Goal: Transaction & Acquisition: Download file/media

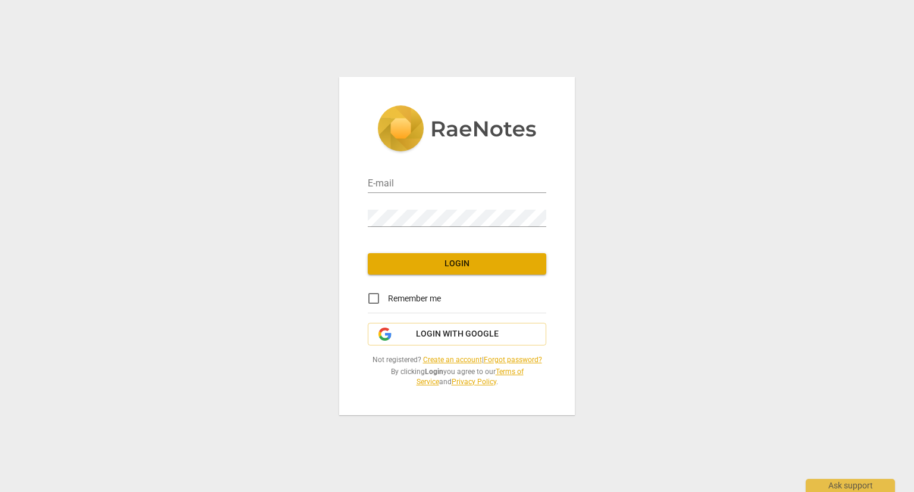
type input "[EMAIL_ADDRESS][DOMAIN_NAME]"
click at [444, 259] on span "Login" at bounding box center [457, 264] width 160 height 12
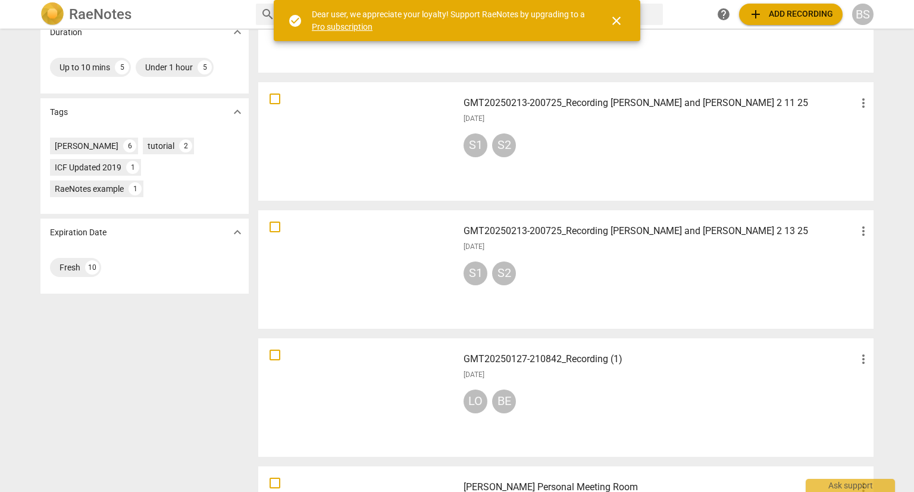
scroll to position [267, 0]
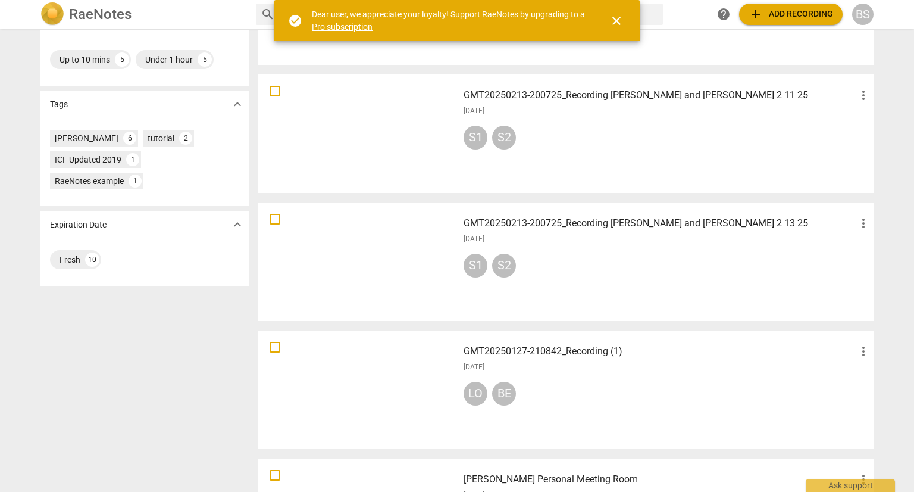
click at [358, 277] on div at bounding box center [359, 262] width 192 height 110
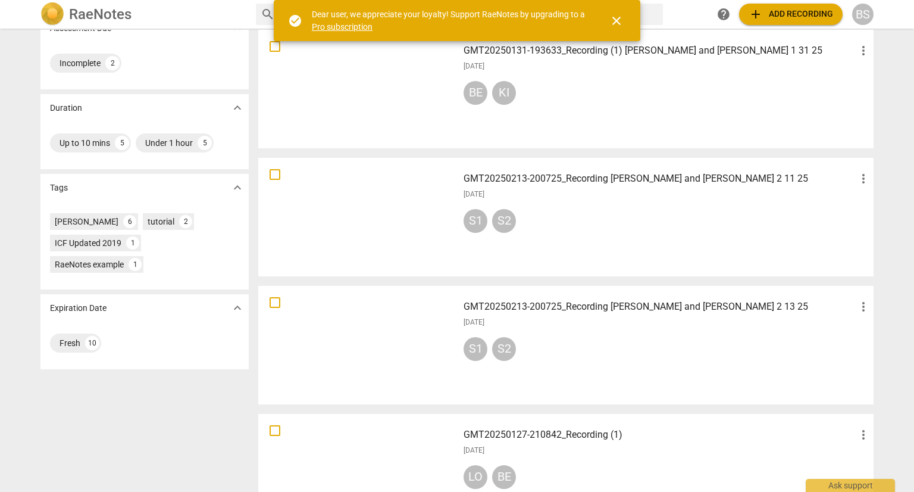
scroll to position [202, 0]
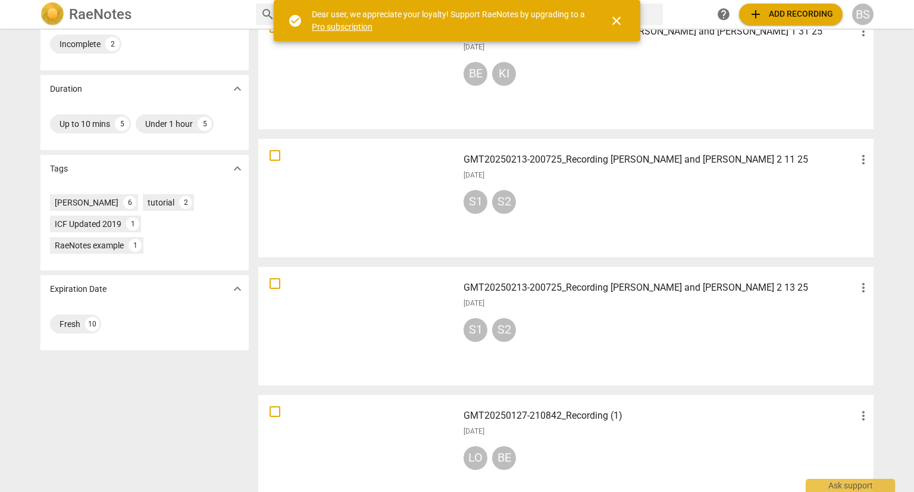
click at [512, 313] on div "GMT20250213-200725_Recording [PERSON_NAME] and [PERSON_NAME] 2 13 25 more_vert …" at bounding box center [667, 326] width 426 height 110
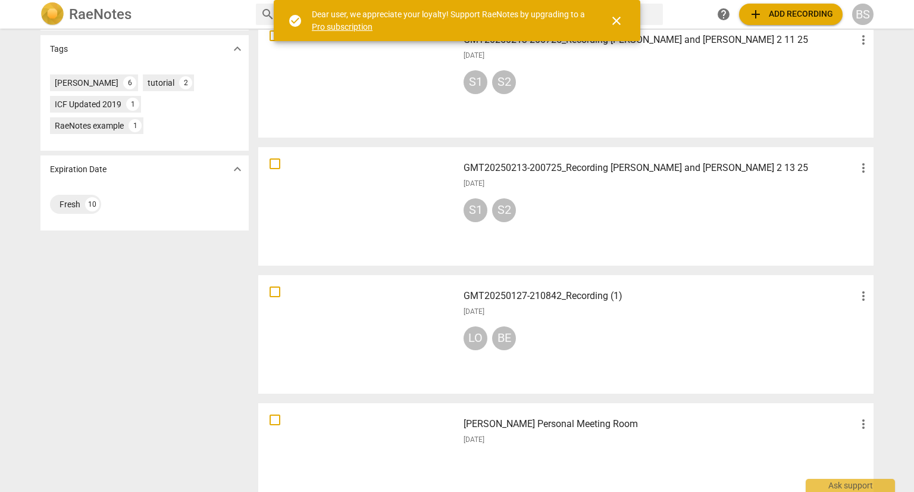
scroll to position [316, 0]
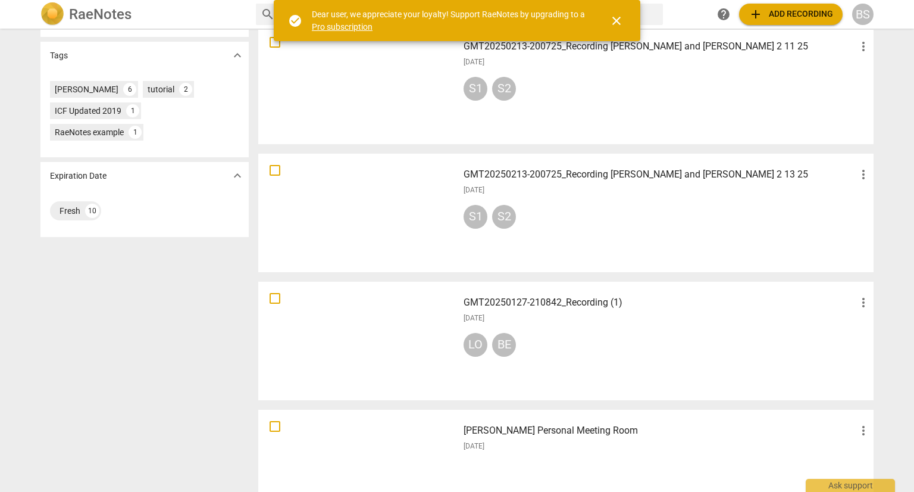
click at [543, 174] on h3 "GMT20250213-200725_Recording [PERSON_NAME] and [PERSON_NAME] 2 13 25" at bounding box center [660, 174] width 393 height 14
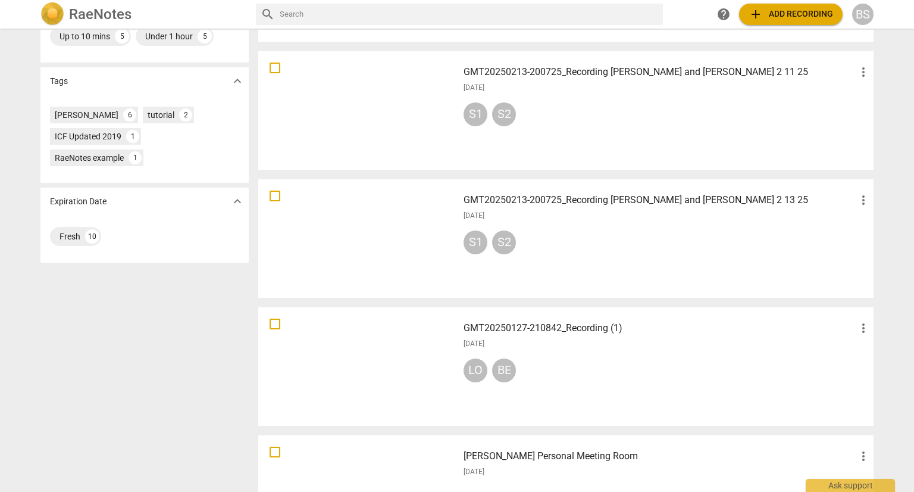
scroll to position [283, 0]
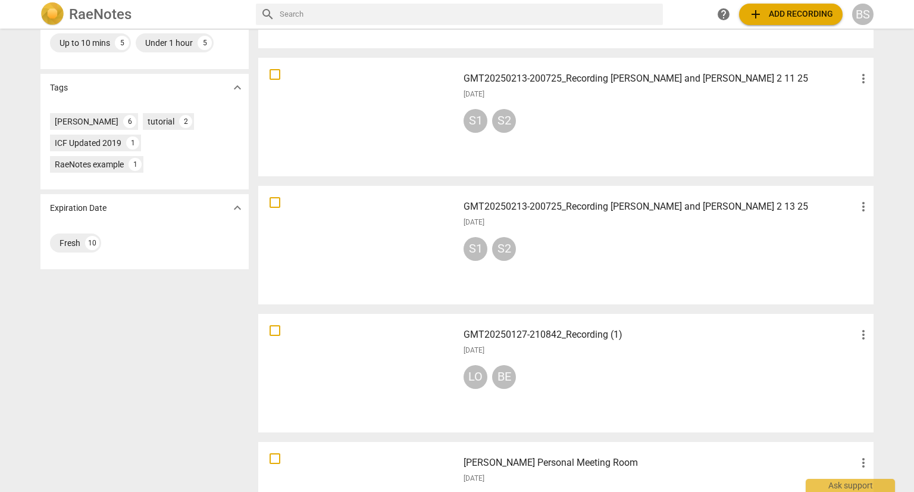
click at [476, 333] on h3 "GMT20250127-210842_Recording (1)" at bounding box center [660, 334] width 393 height 14
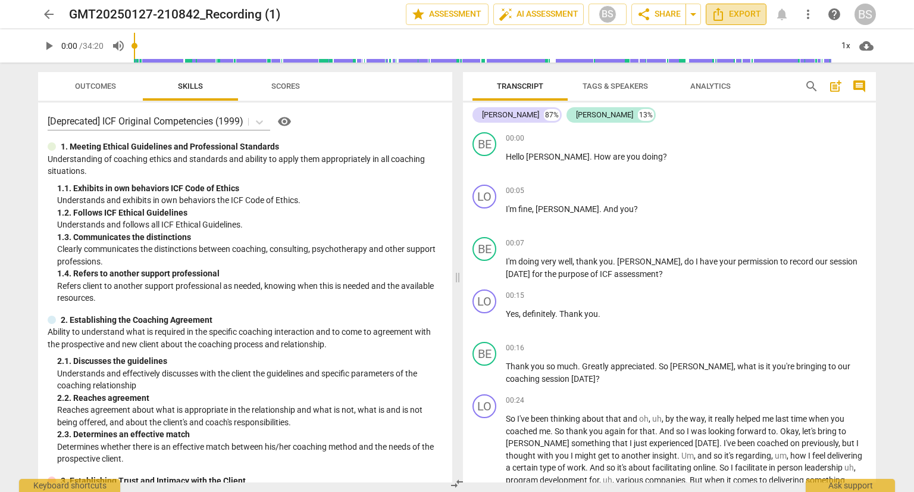
click at [739, 14] on span "Export" at bounding box center [736, 14] width 50 height 14
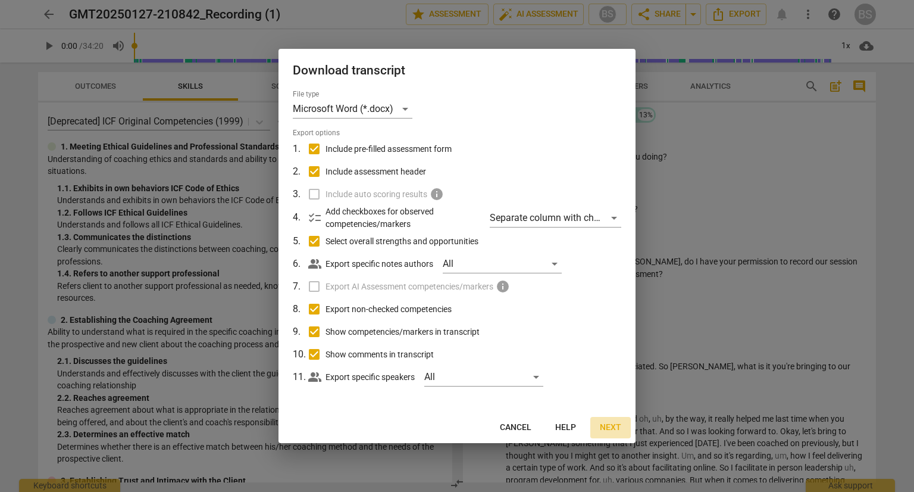
click at [610, 424] on span "Next" at bounding box center [610, 428] width 21 height 12
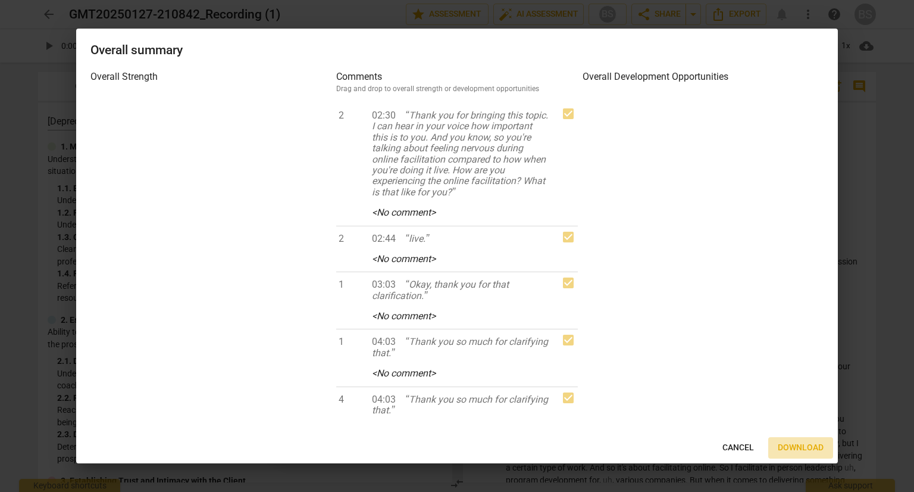
click at [798, 448] on span "Download" at bounding box center [801, 448] width 46 height 12
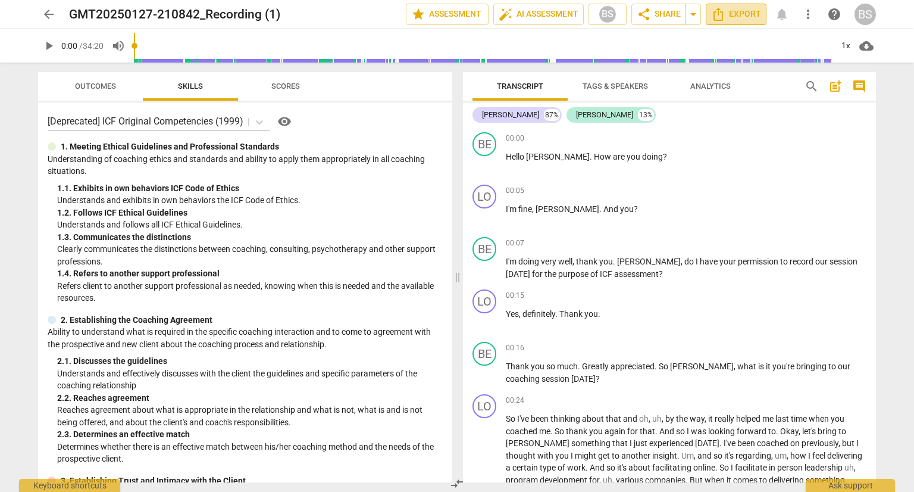
click at [734, 13] on span "Export" at bounding box center [736, 14] width 50 height 14
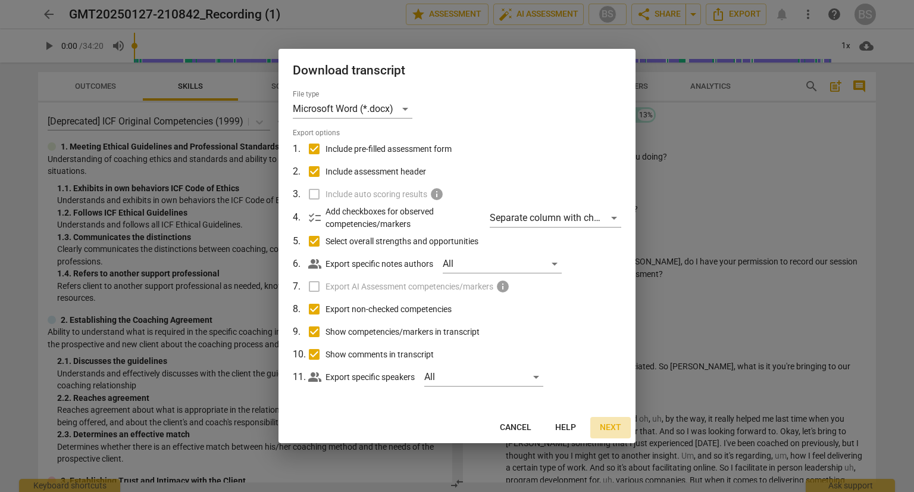
click at [617, 424] on span "Next" at bounding box center [610, 428] width 21 height 12
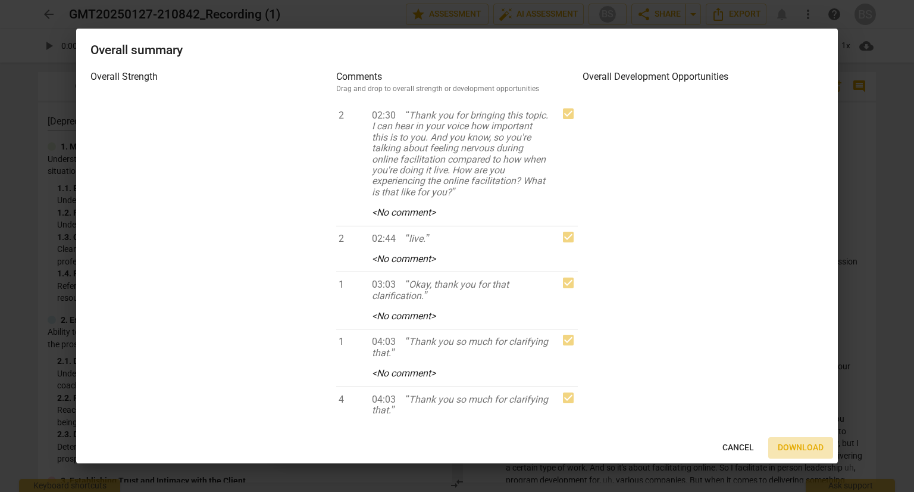
click at [805, 446] on span "Download" at bounding box center [801, 448] width 46 height 12
